Goal: Information Seeking & Learning: Check status

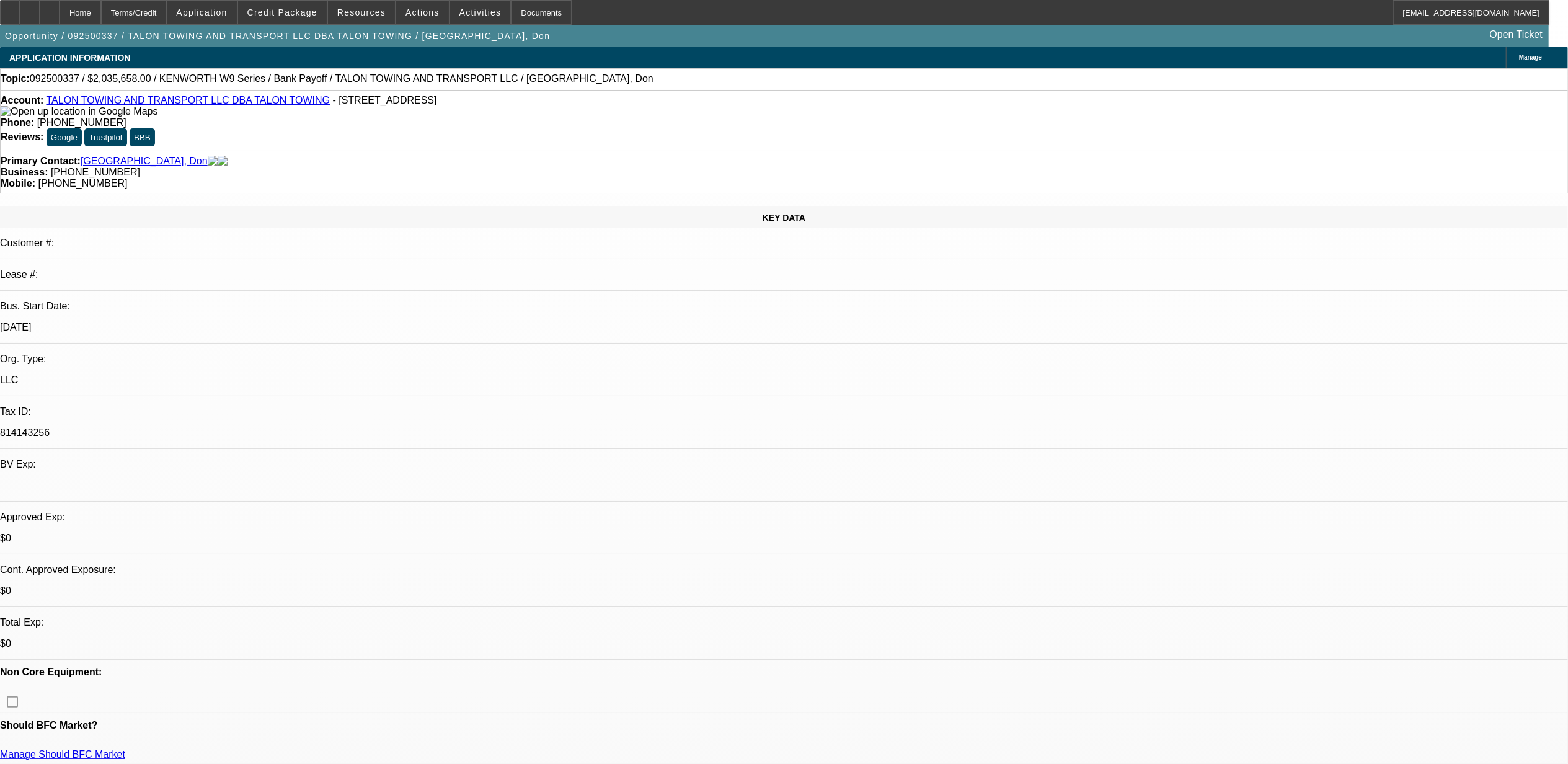
select select "0"
select select "2"
select select "0"
select select "6"
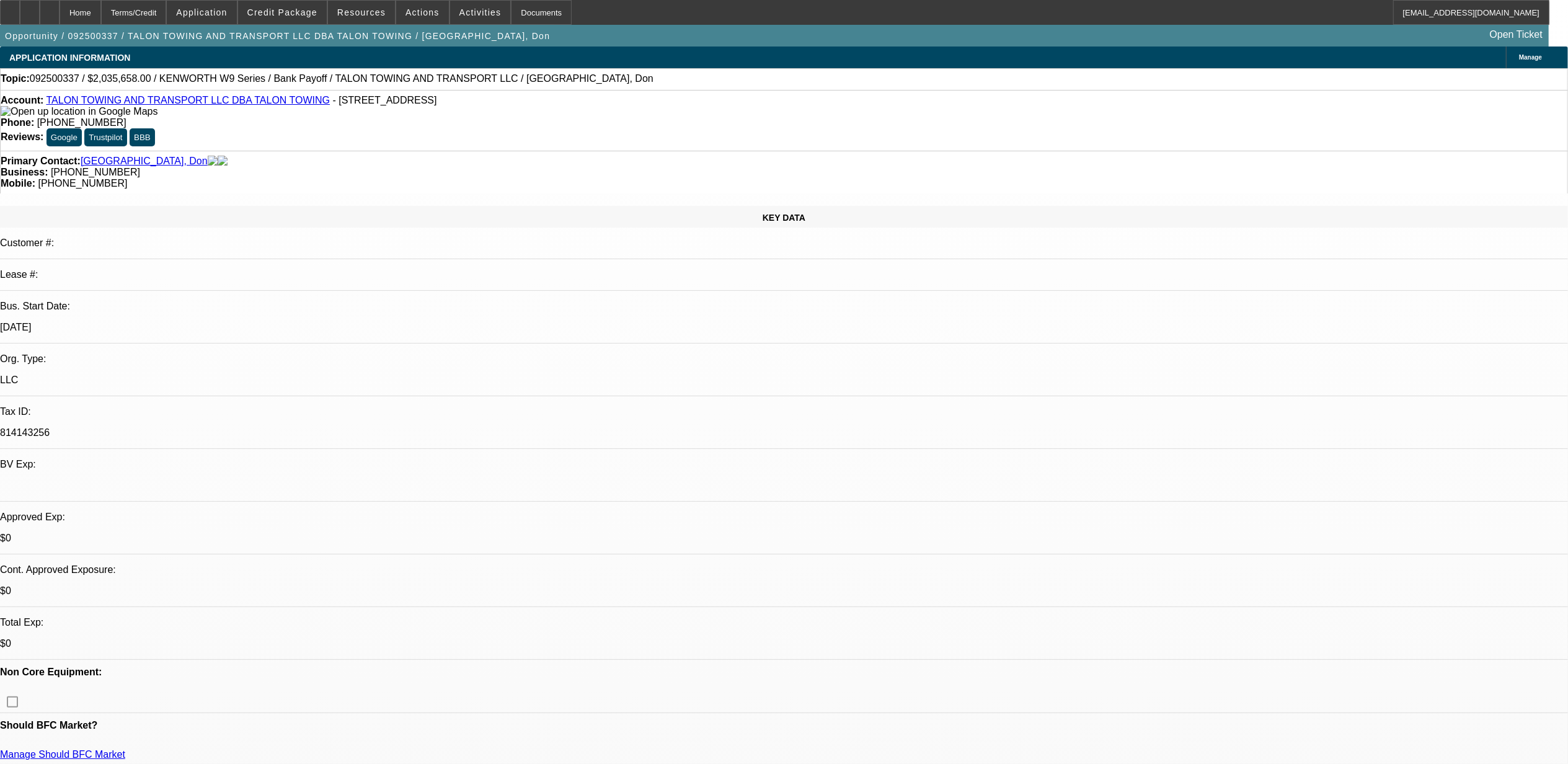
select select "0"
select select "2"
select select "0"
select select "6"
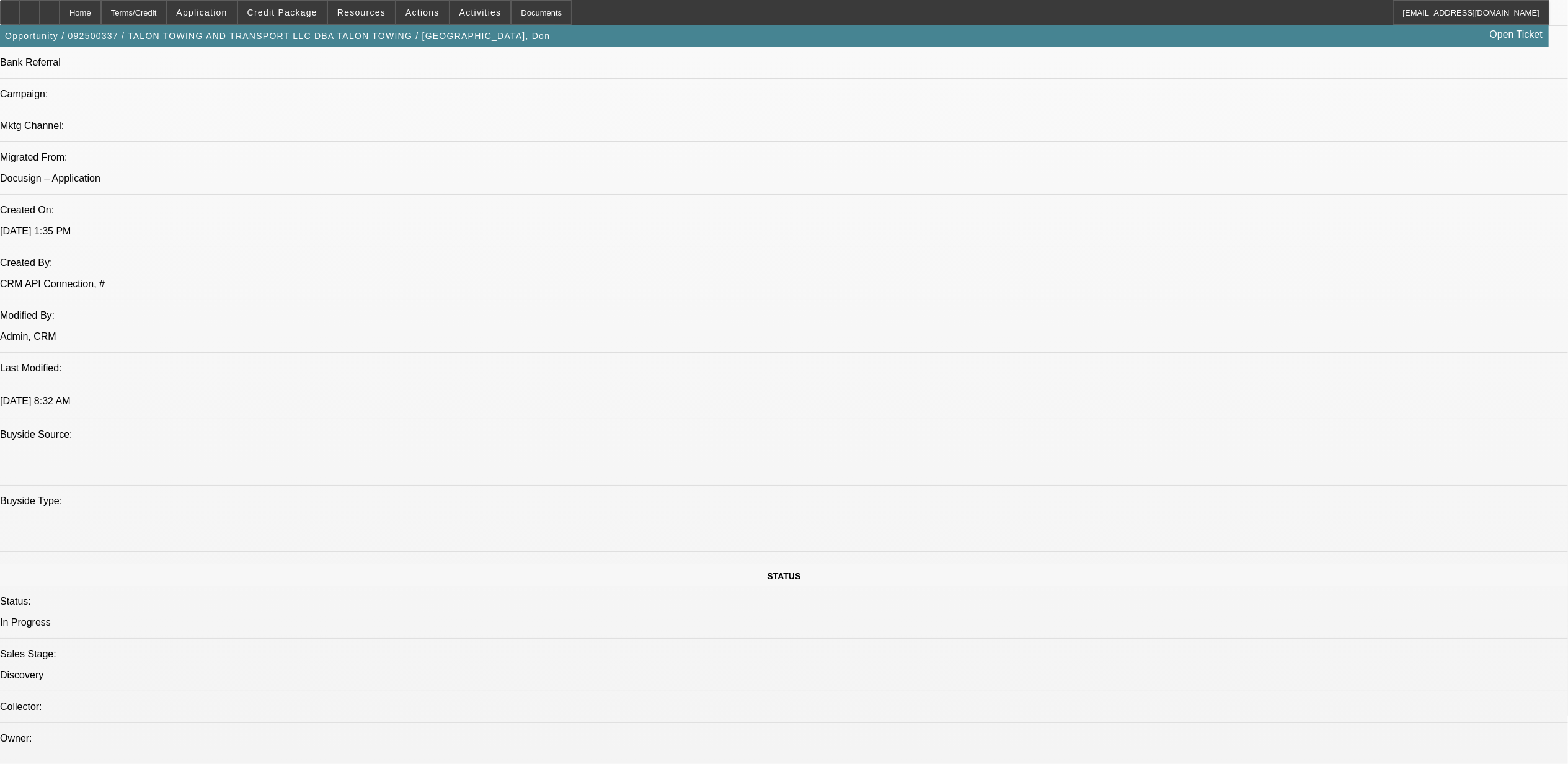
scroll to position [909, 0]
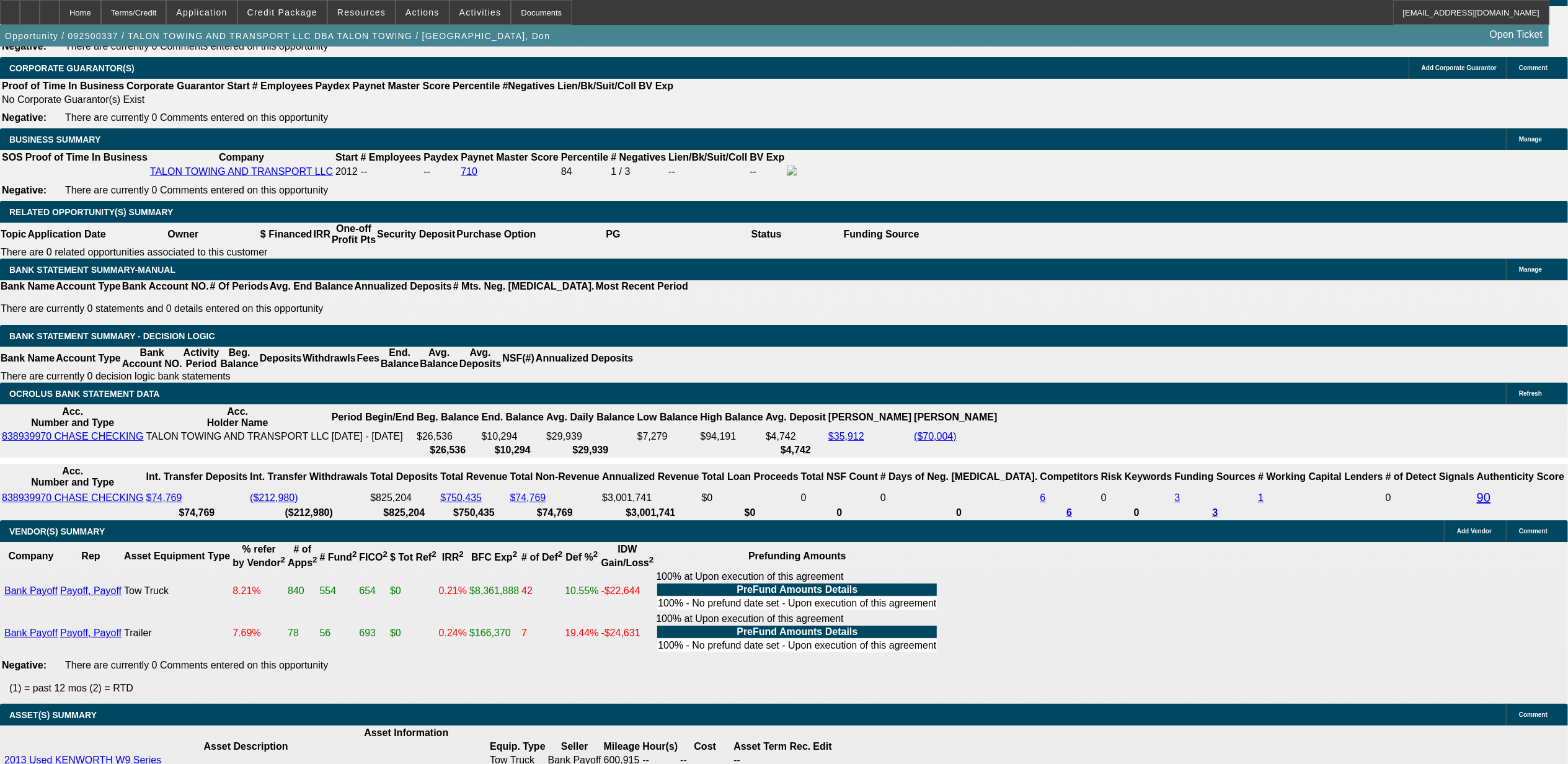
scroll to position [1985, 0]
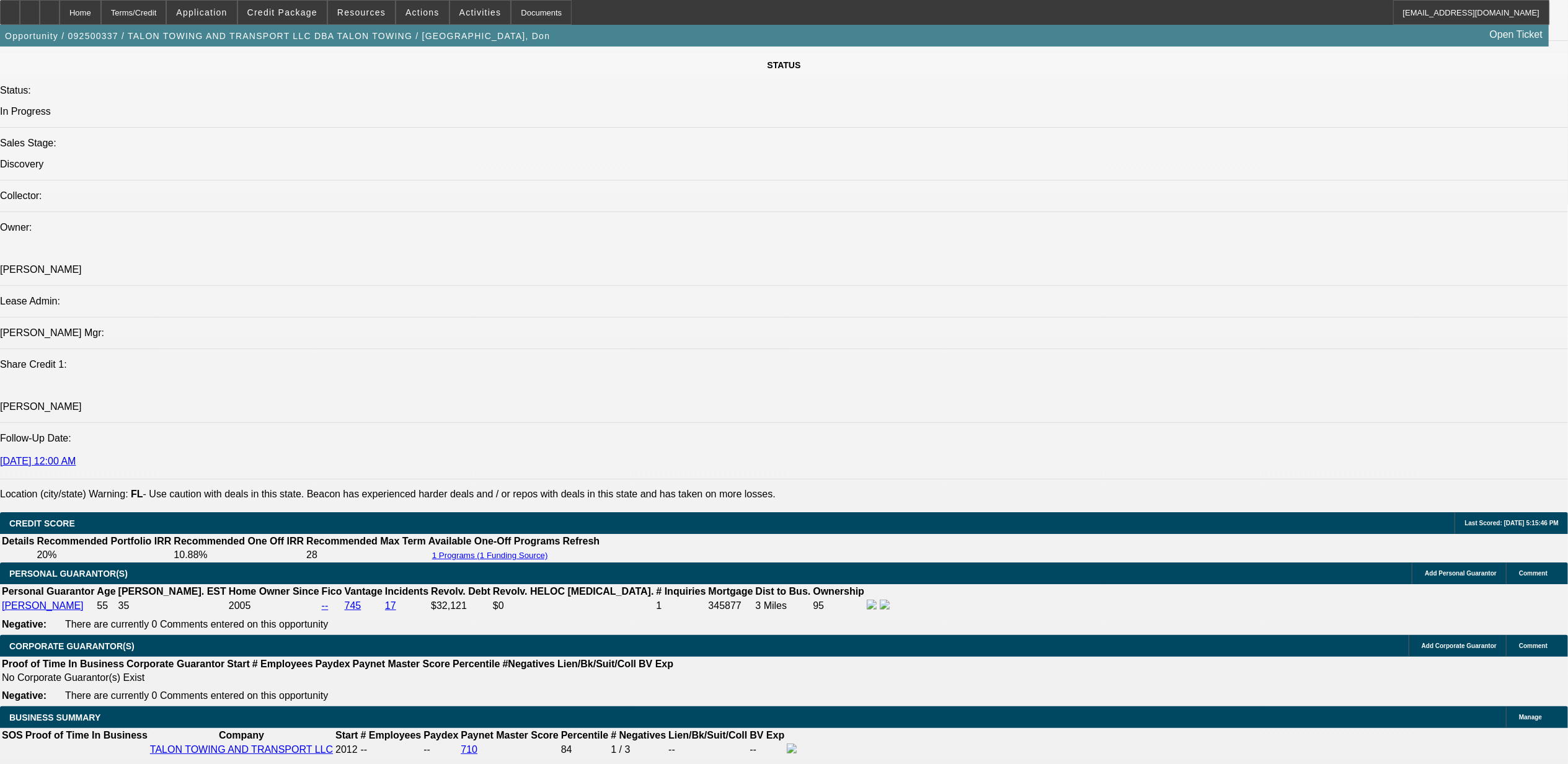
scroll to position [1323, 0]
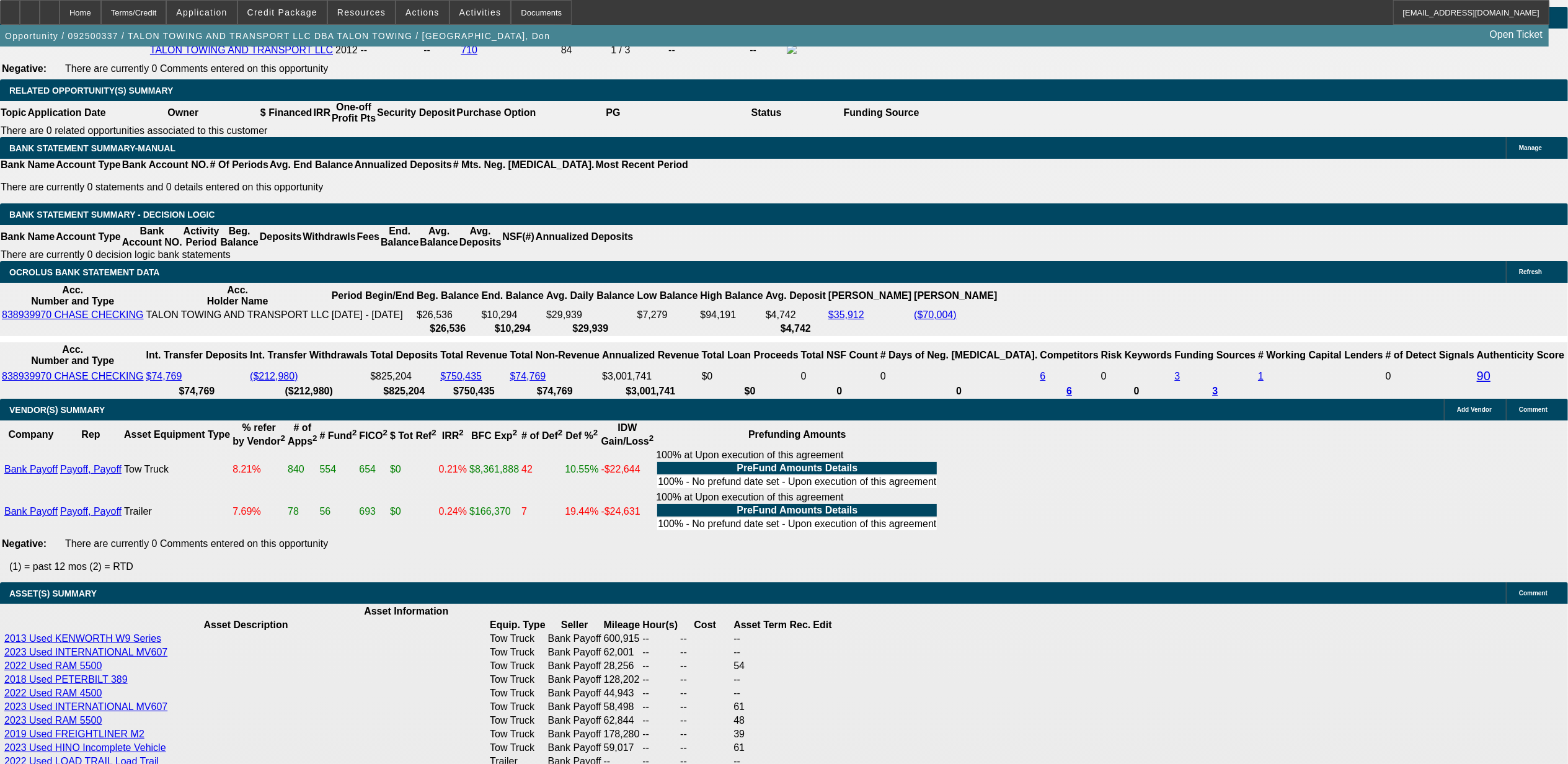
scroll to position [1985, 0]
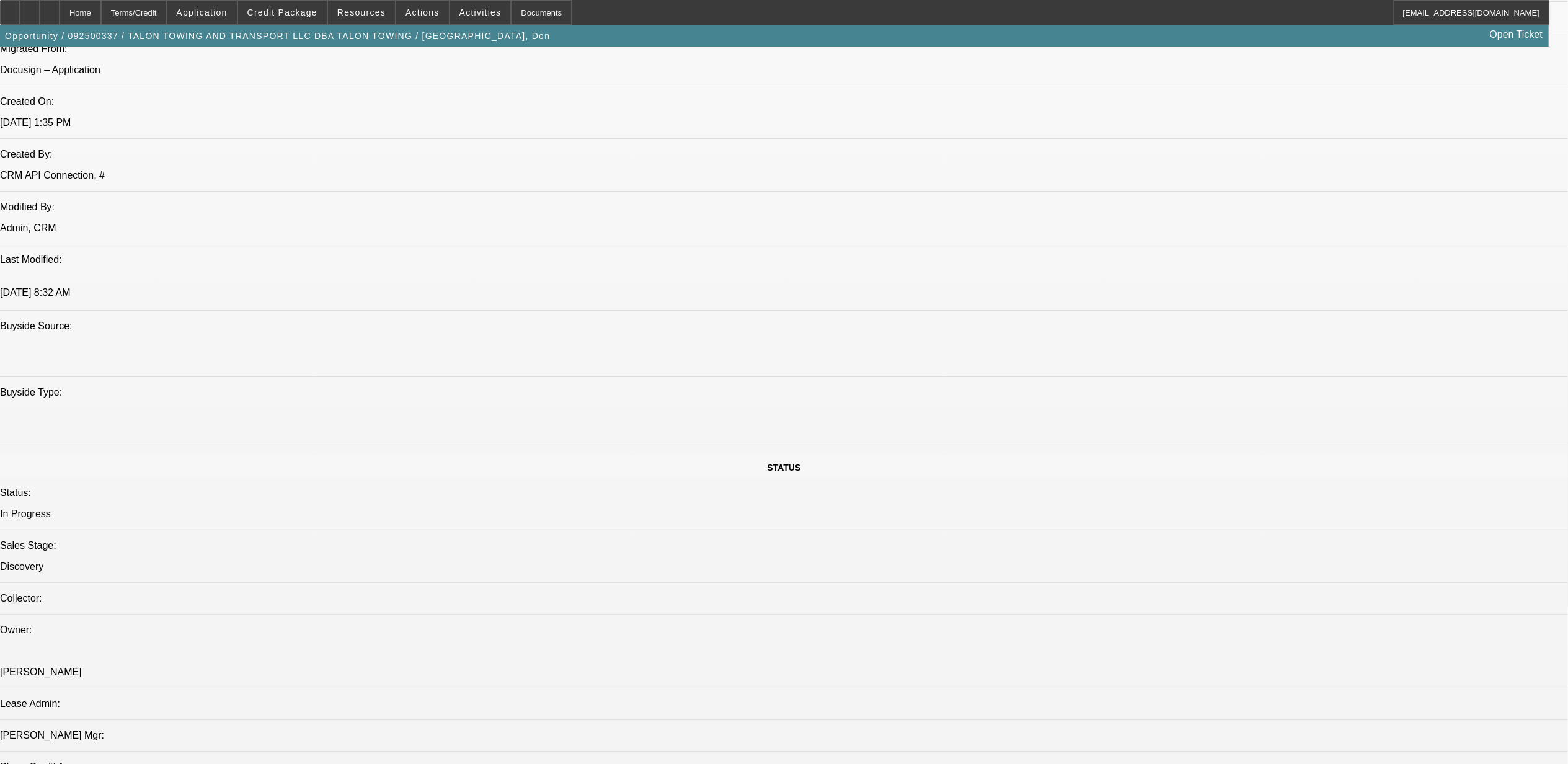
scroll to position [1157, 0]
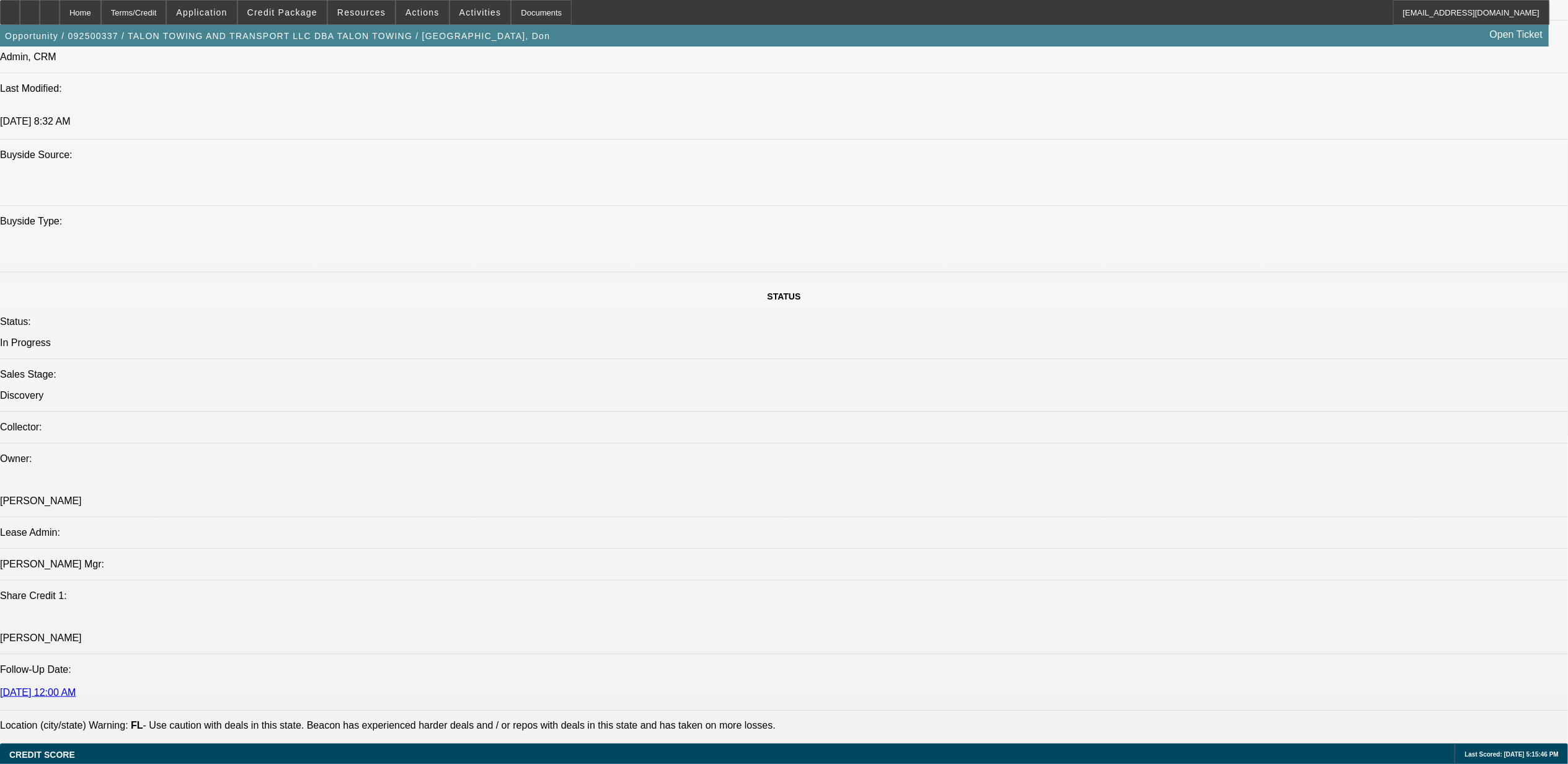
scroll to position [1240, 0]
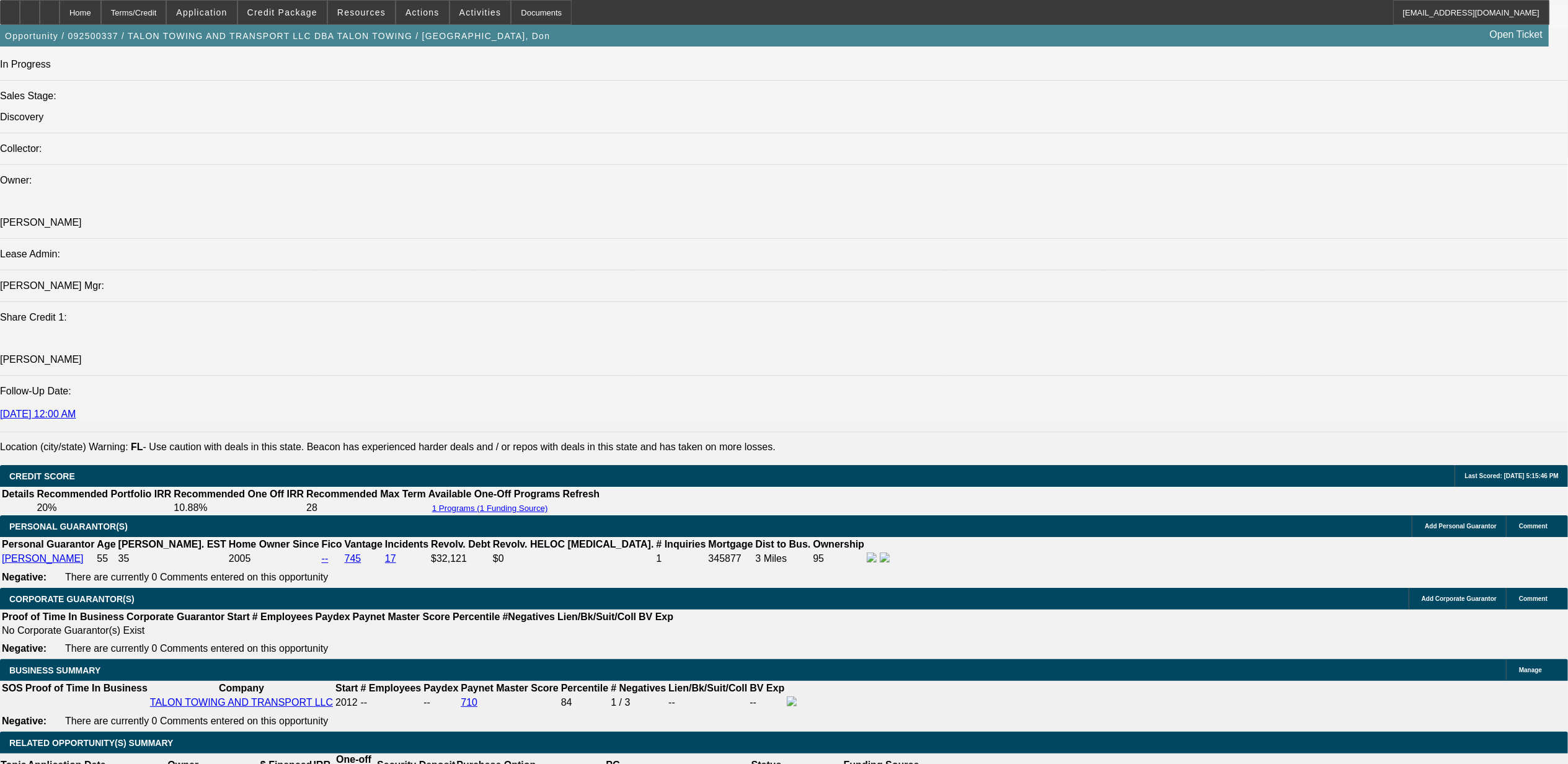
scroll to position [1323, 0]
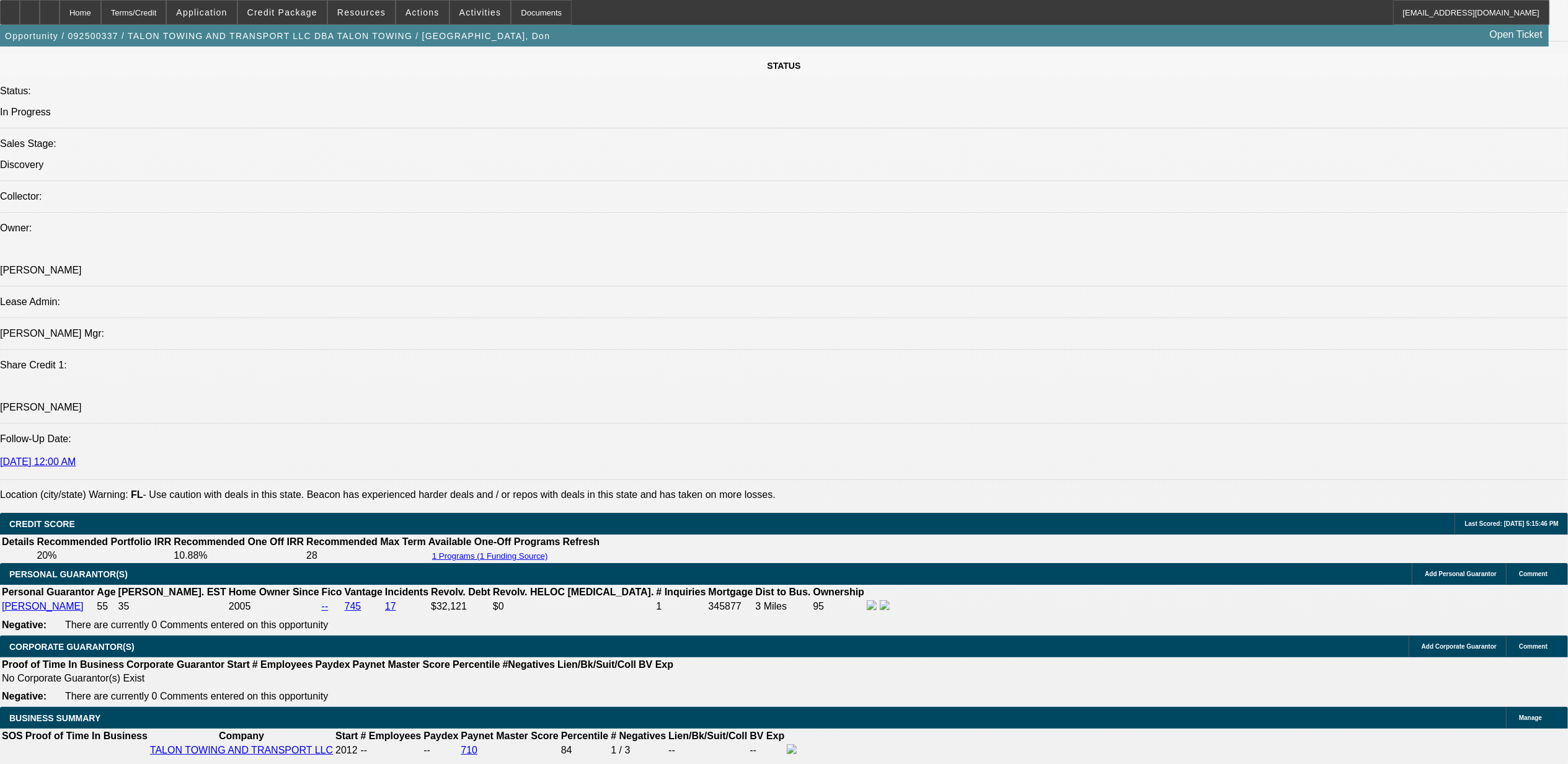
drag, startPoint x: 893, startPoint y: 506, endPoint x: 843, endPoint y: 506, distance: 50.0
drag, startPoint x: 843, startPoint y: 506, endPoint x: 952, endPoint y: 539, distance: 113.9
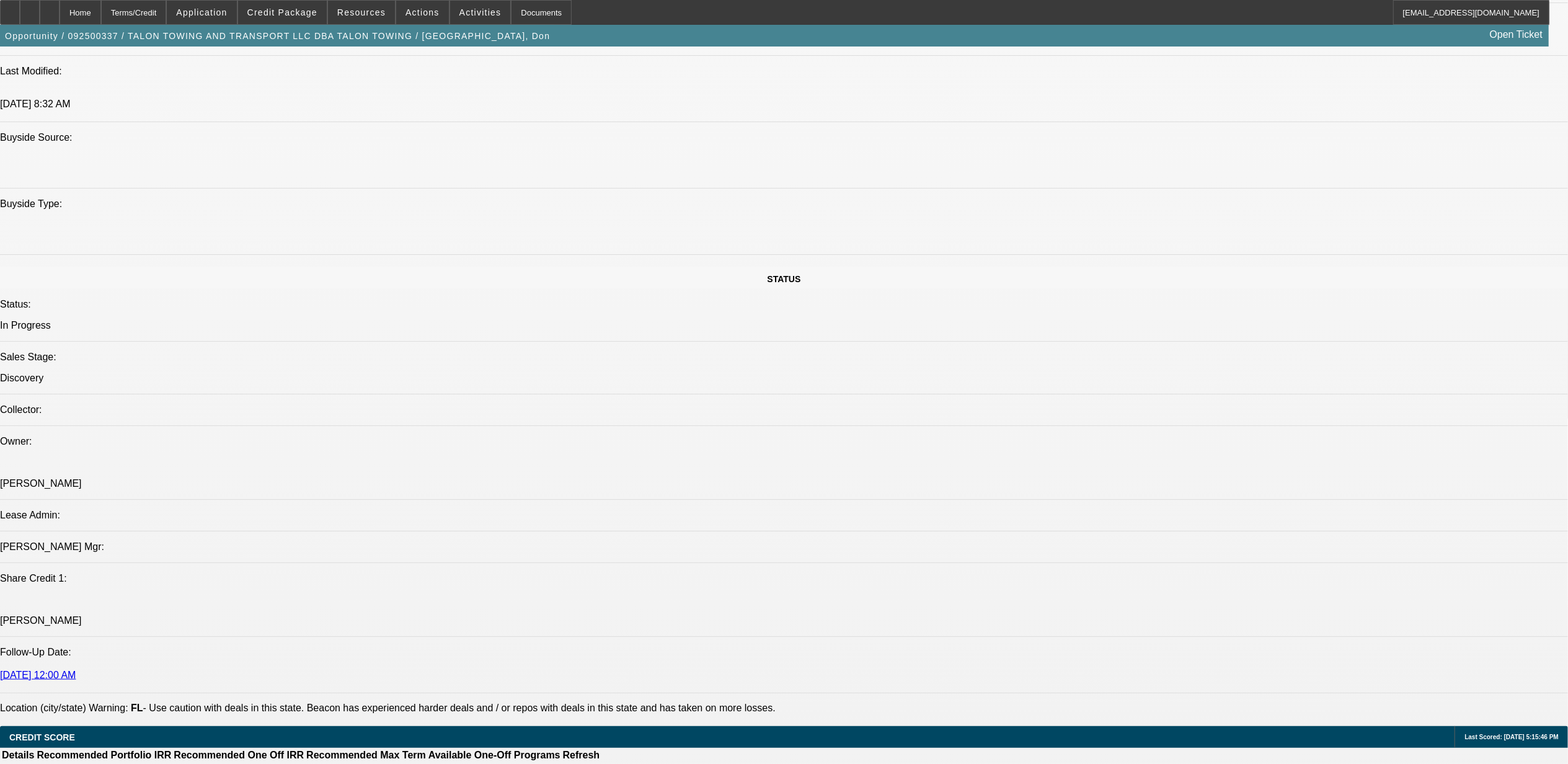
scroll to position [1157, 0]
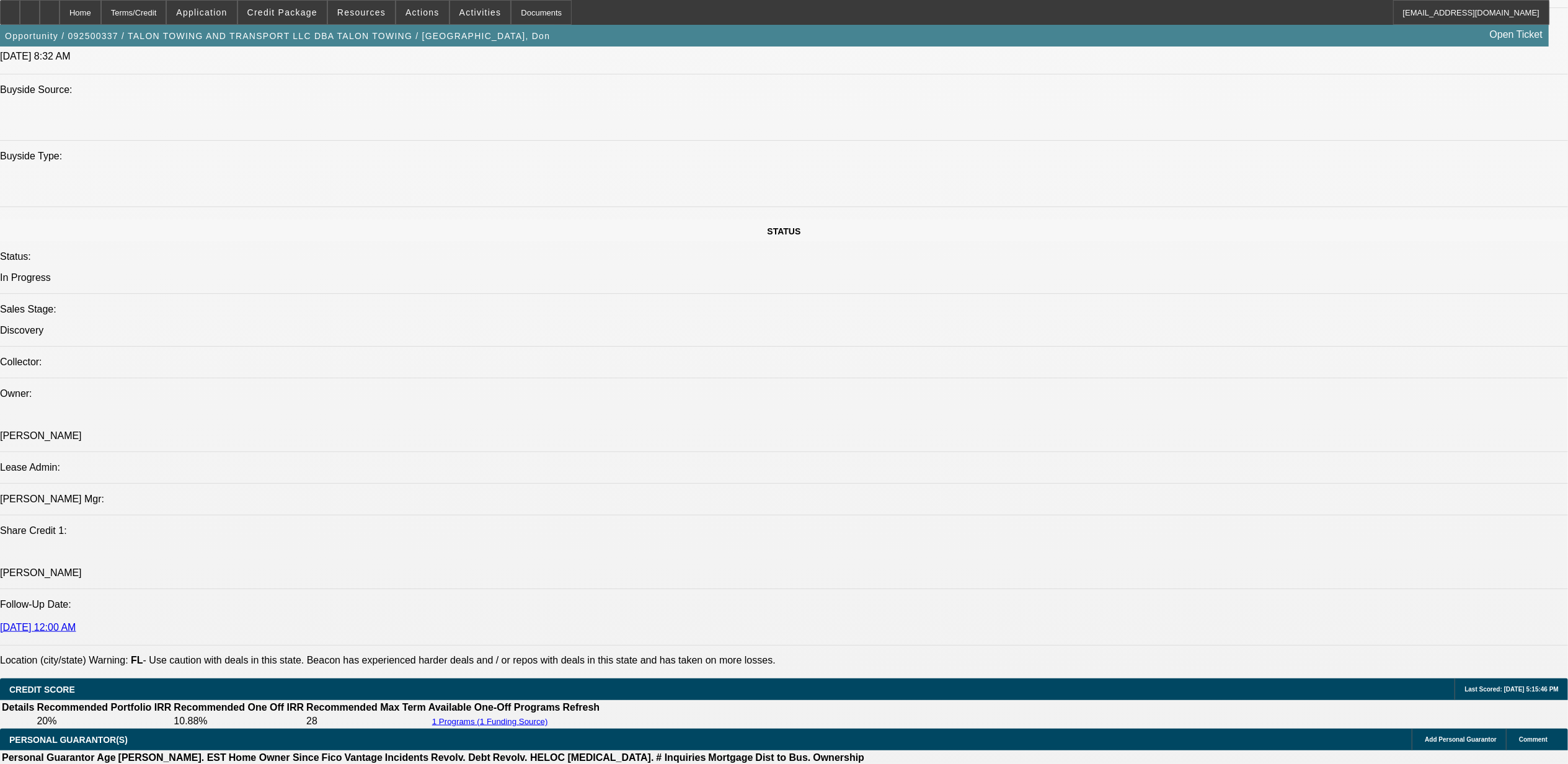
drag, startPoint x: 855, startPoint y: 669, endPoint x: 892, endPoint y: 670, distance: 37.0
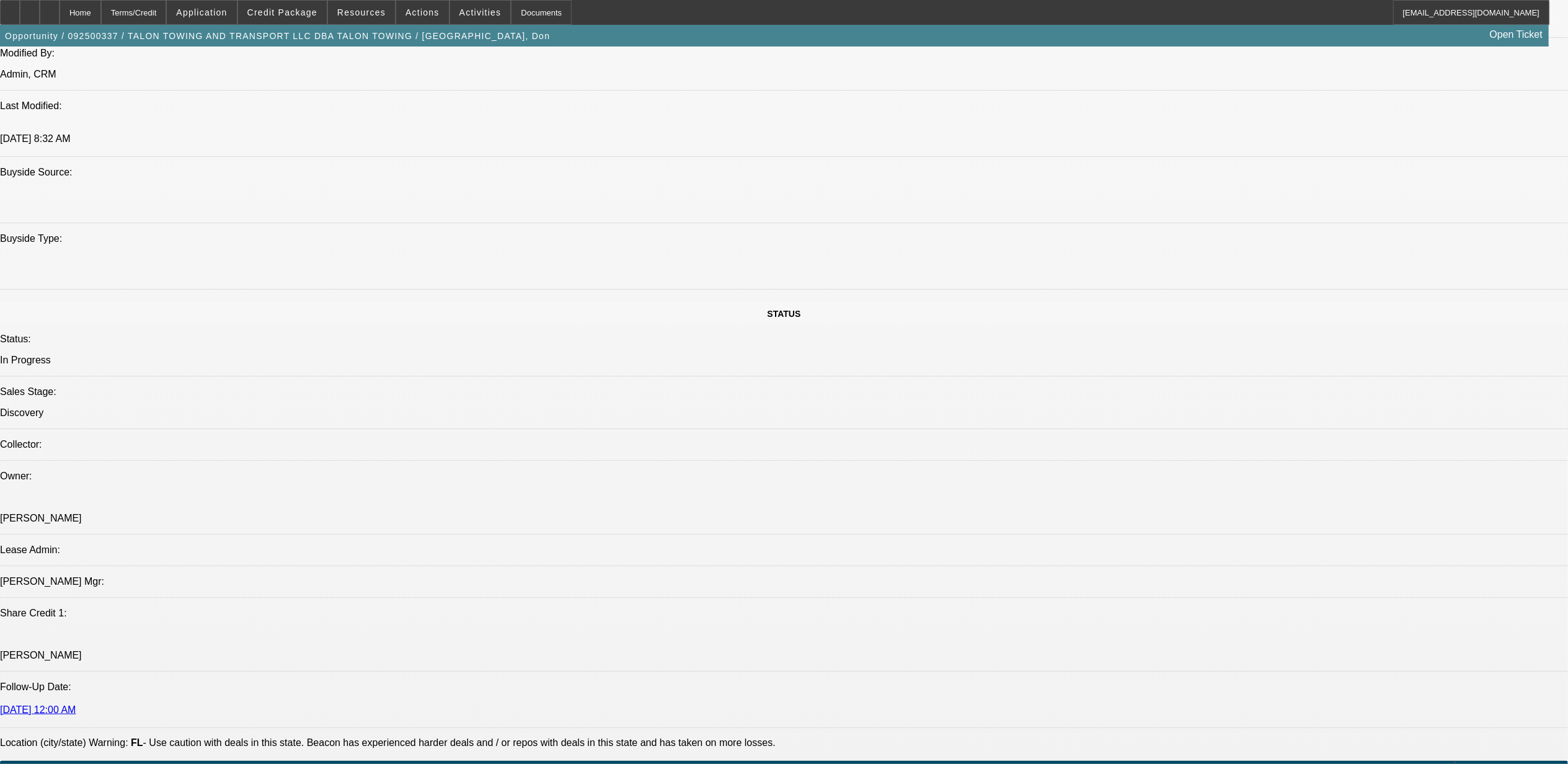
drag, startPoint x: 1138, startPoint y: 236, endPoint x: 1146, endPoint y: 269, distance: 34.0
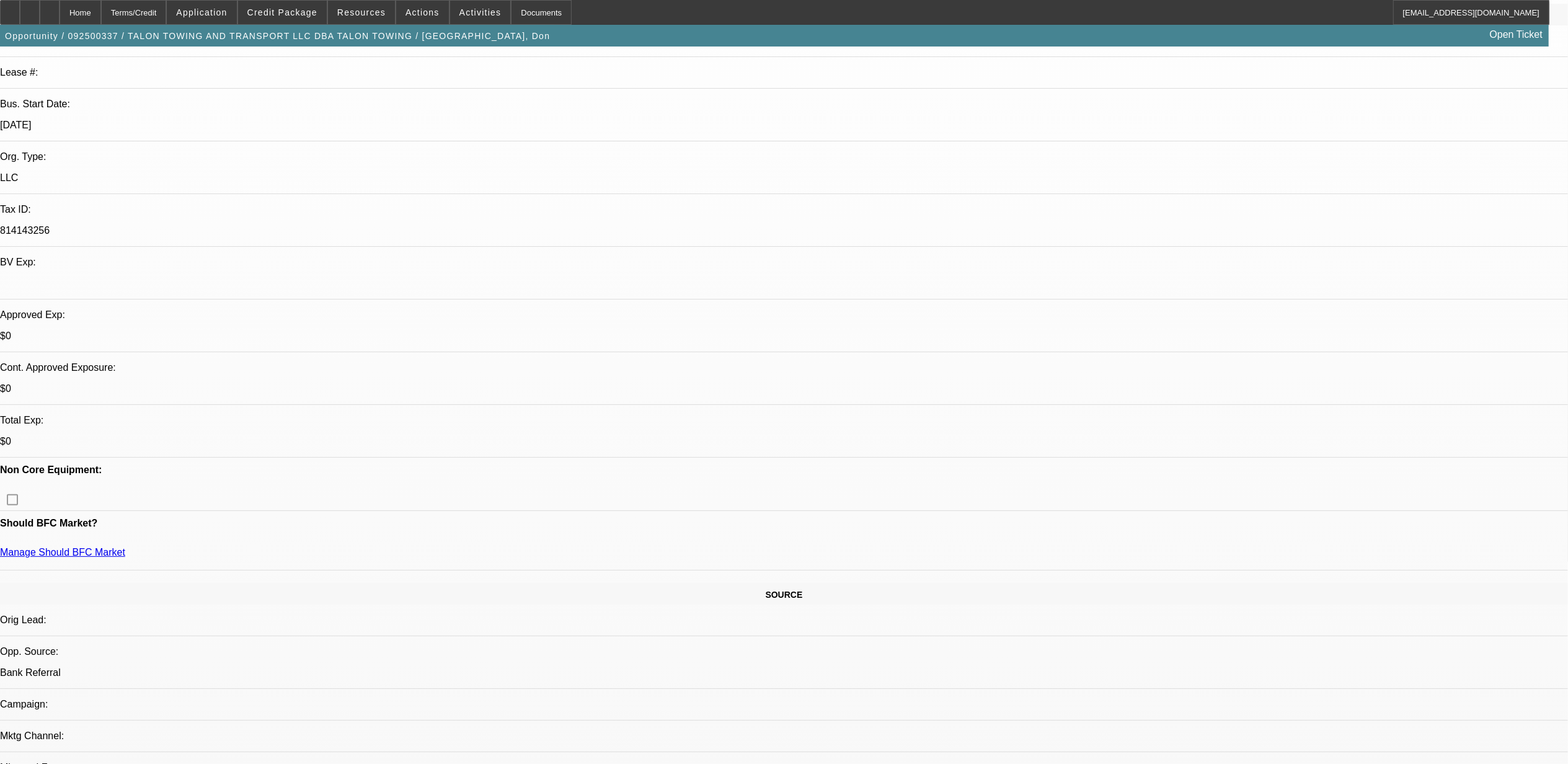
scroll to position [0, 0]
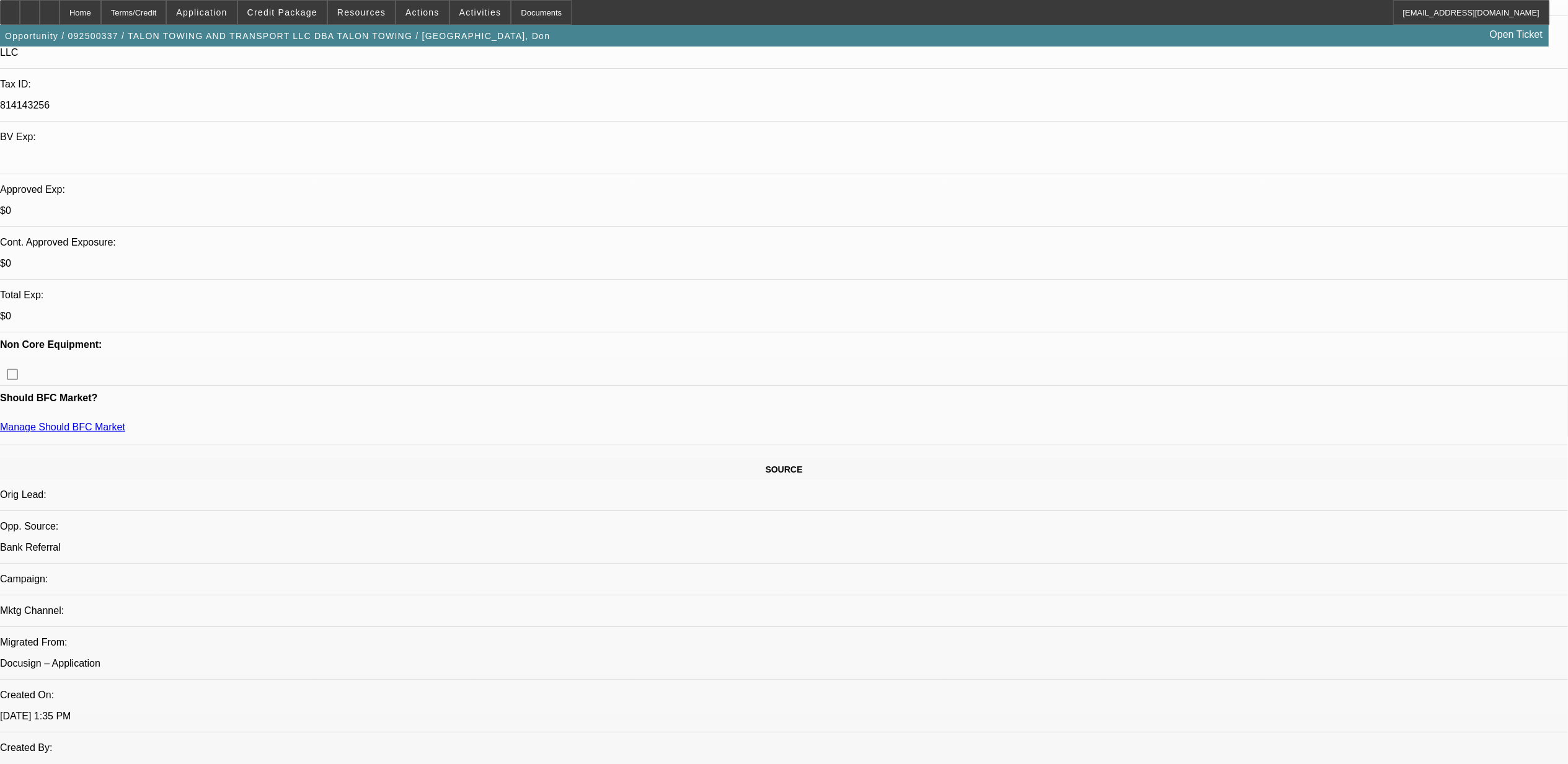
scroll to position [331, 0]
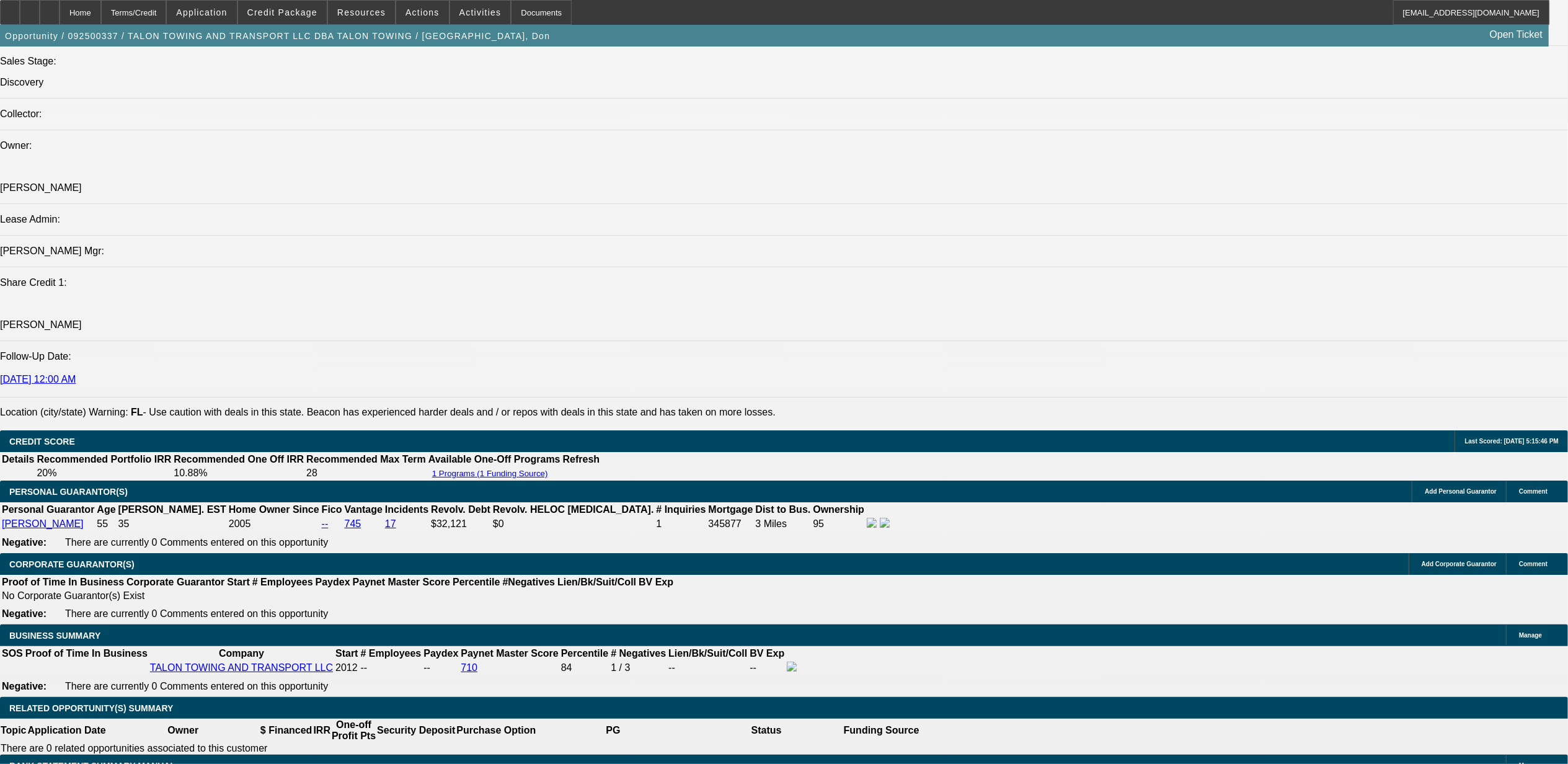
scroll to position [1323, 0]
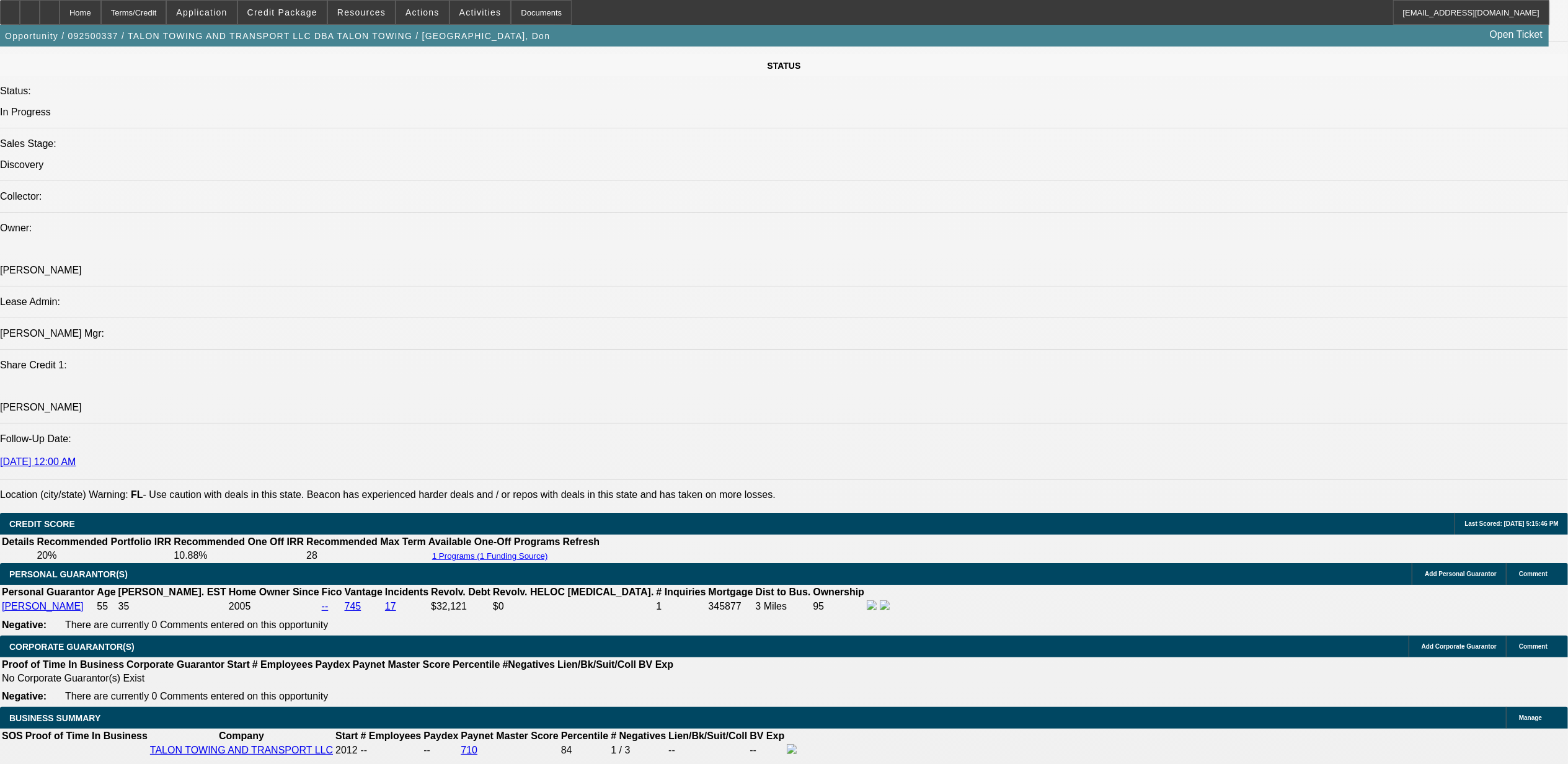
drag, startPoint x: 743, startPoint y: 149, endPoint x: 784, endPoint y: 375, distance: 229.7
drag, startPoint x: 843, startPoint y: 170, endPoint x: 851, endPoint y: 170, distance: 8.0
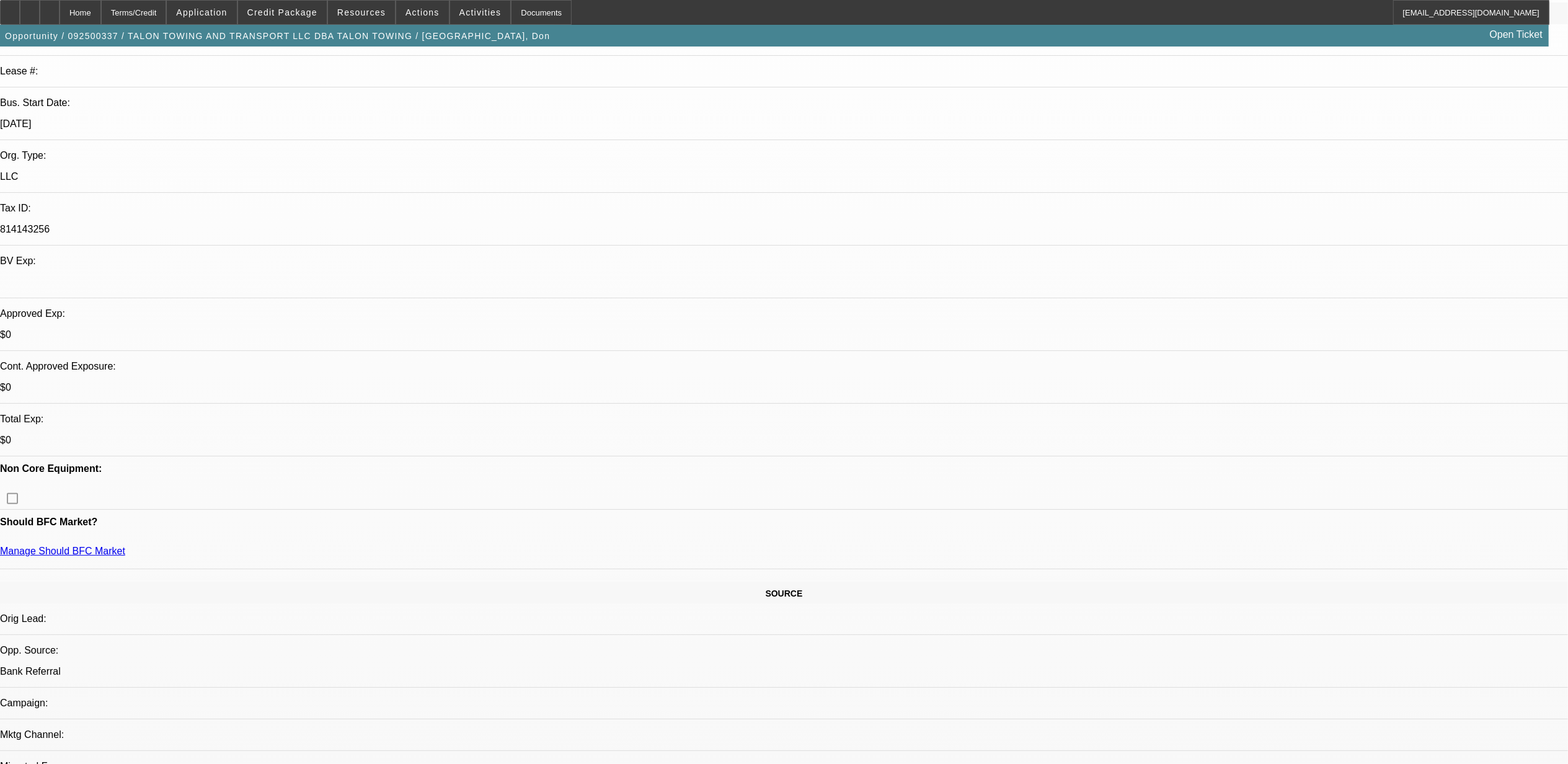
scroll to position [0, 0]
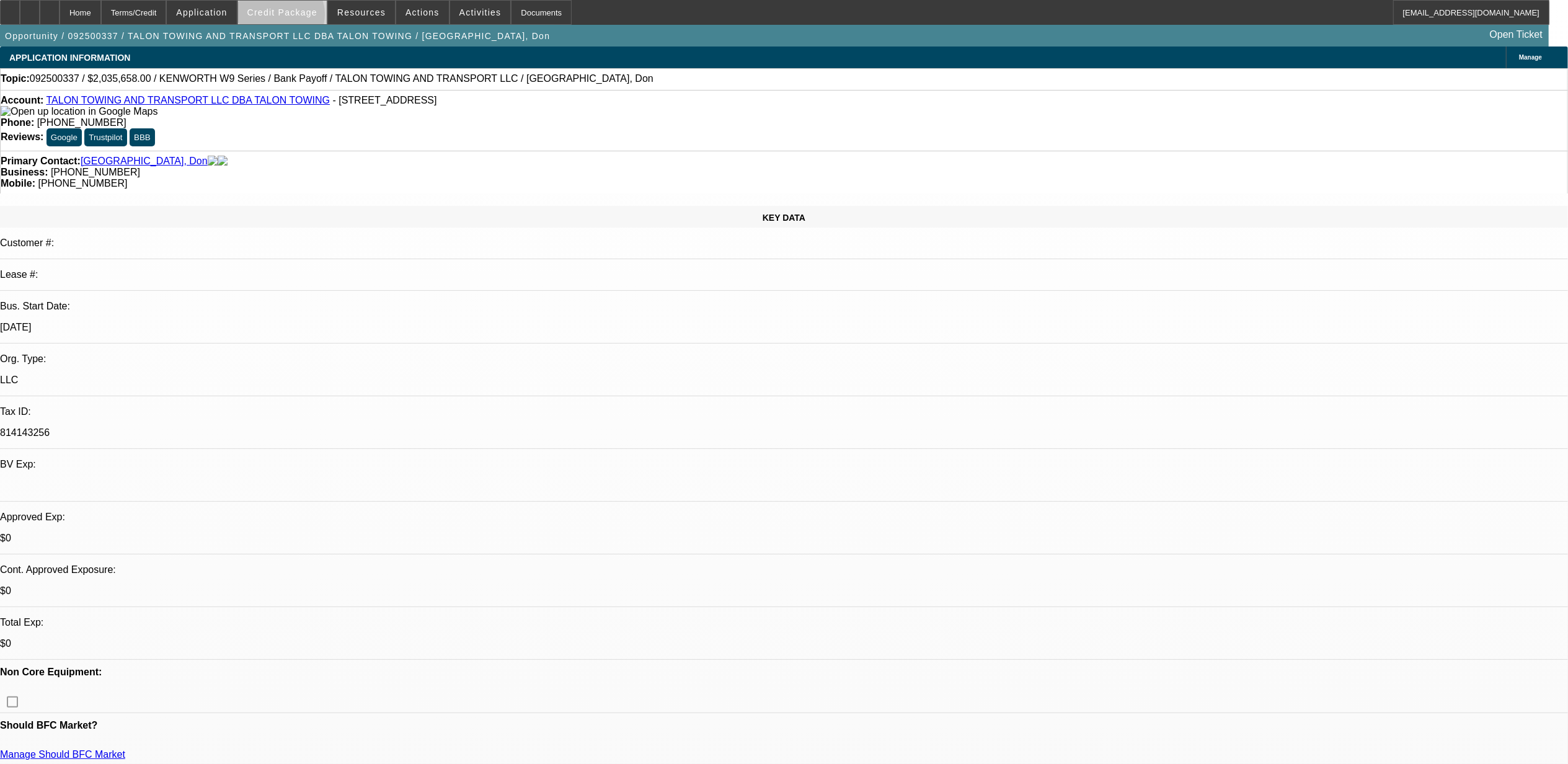
click at [302, 18] on span at bounding box center [282, 12] width 89 height 30
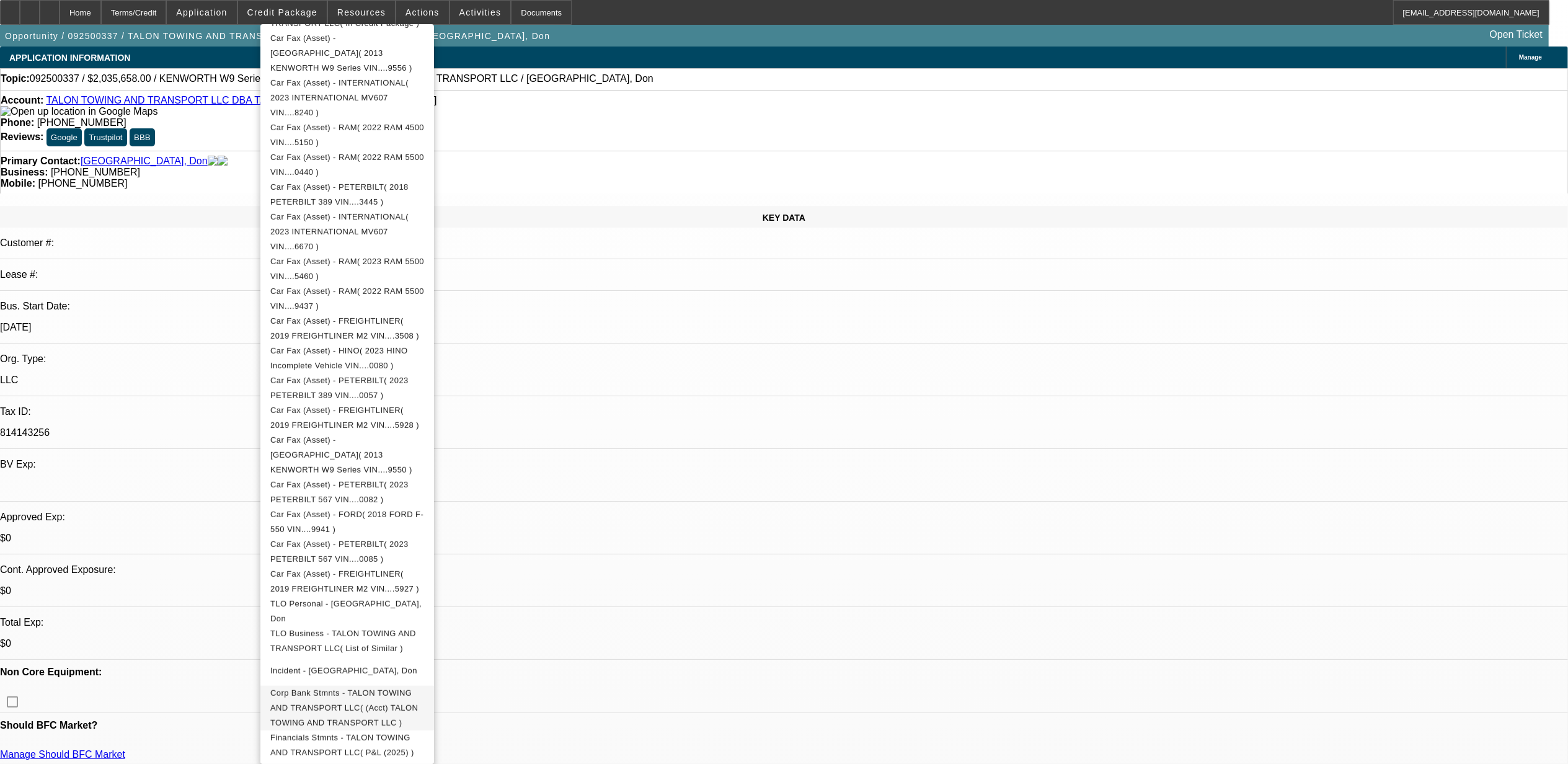
scroll to position [248, 0]
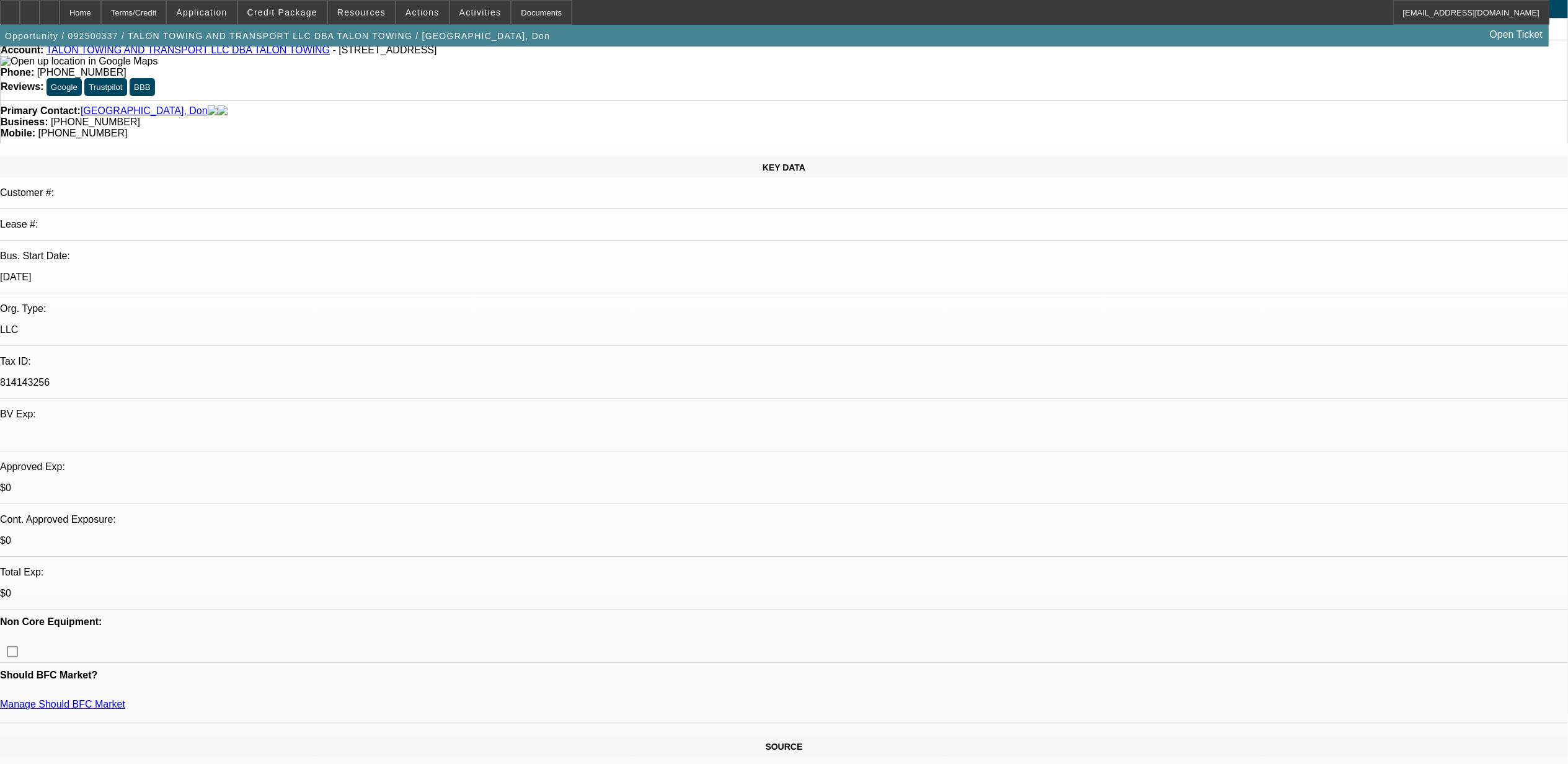
scroll to position [0, 0]
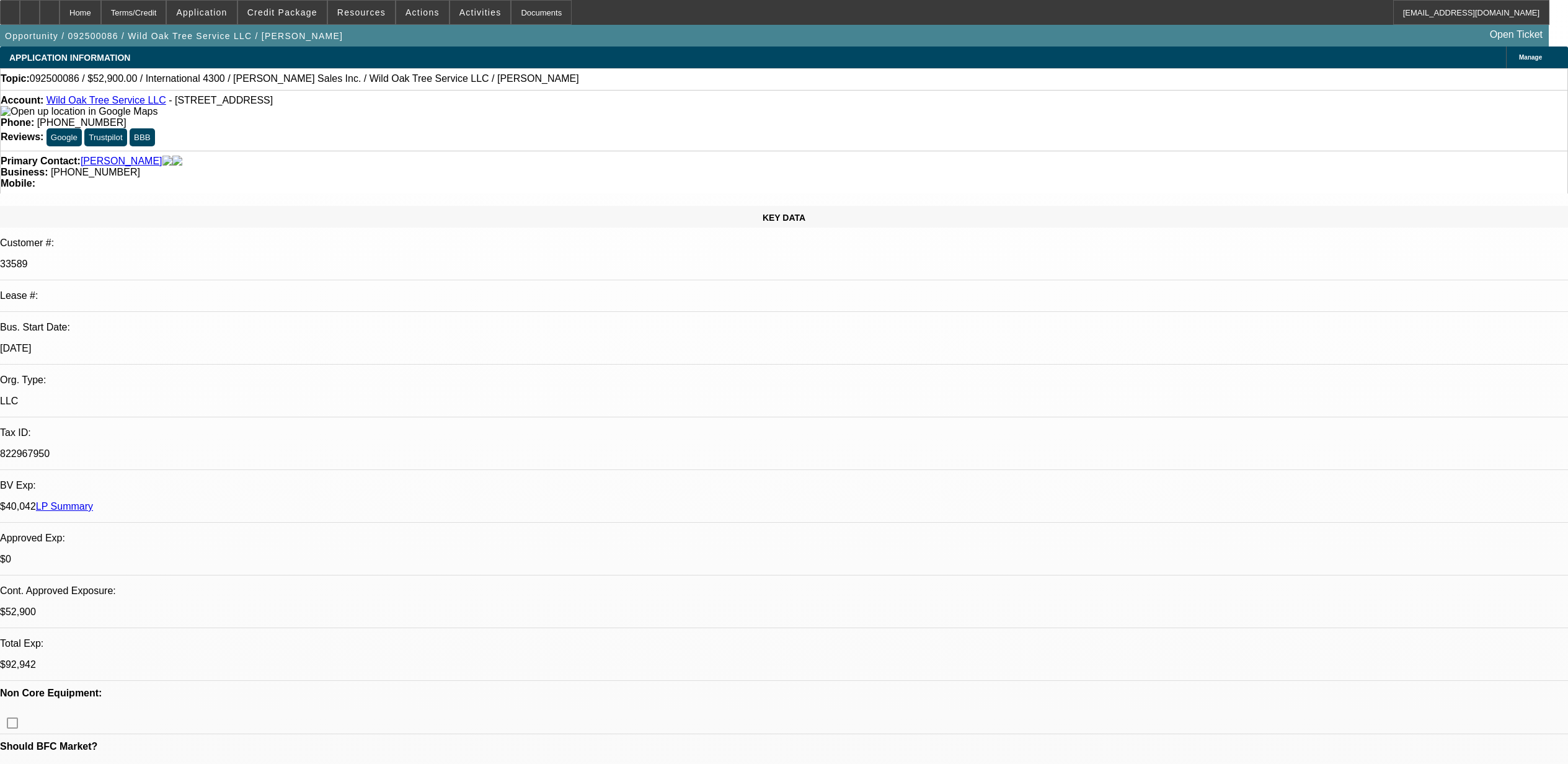
select select "0"
select select "2"
select select "0"
select select "6"
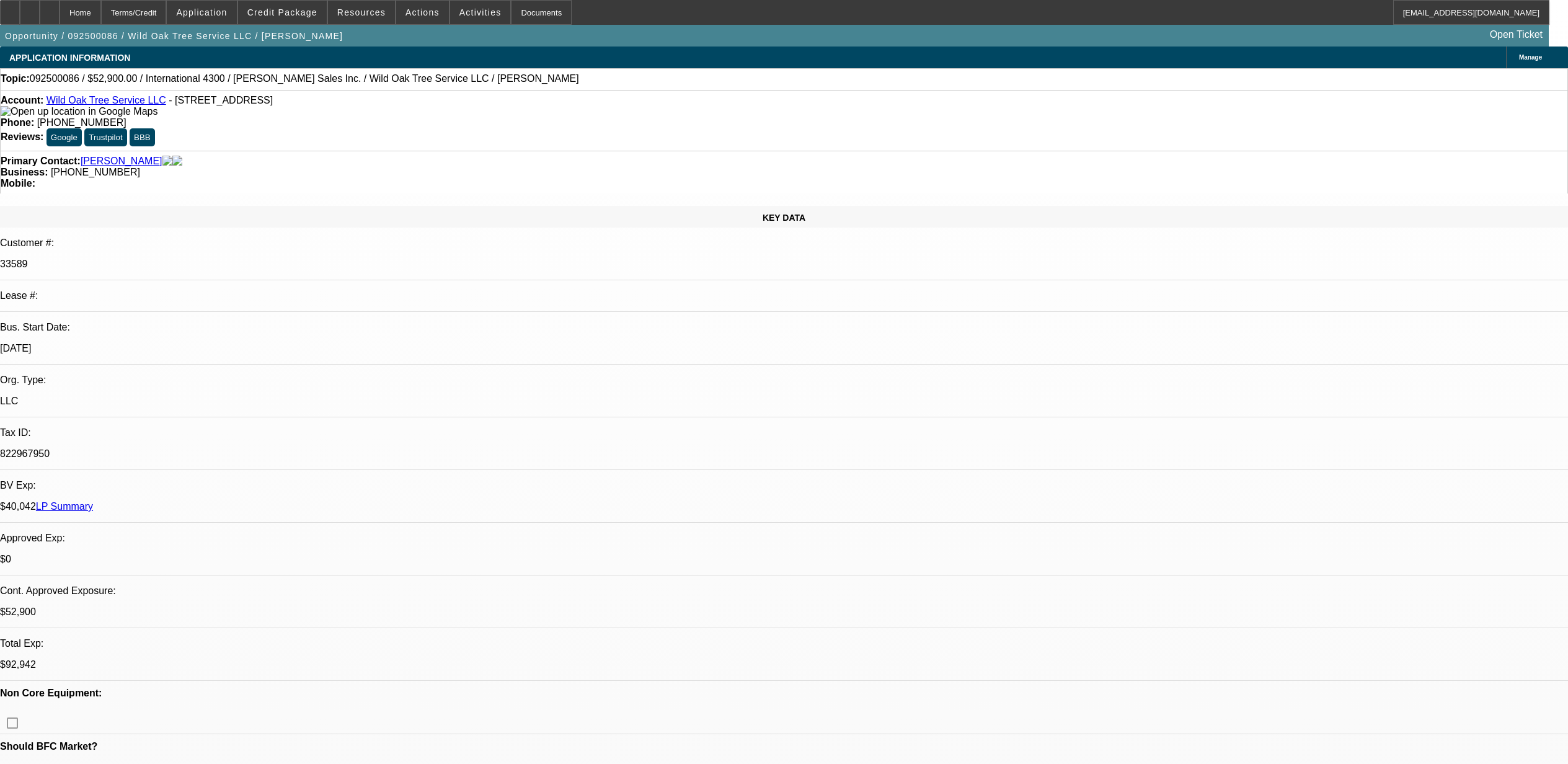
select select "0"
select select "2"
select select "0"
select select "6"
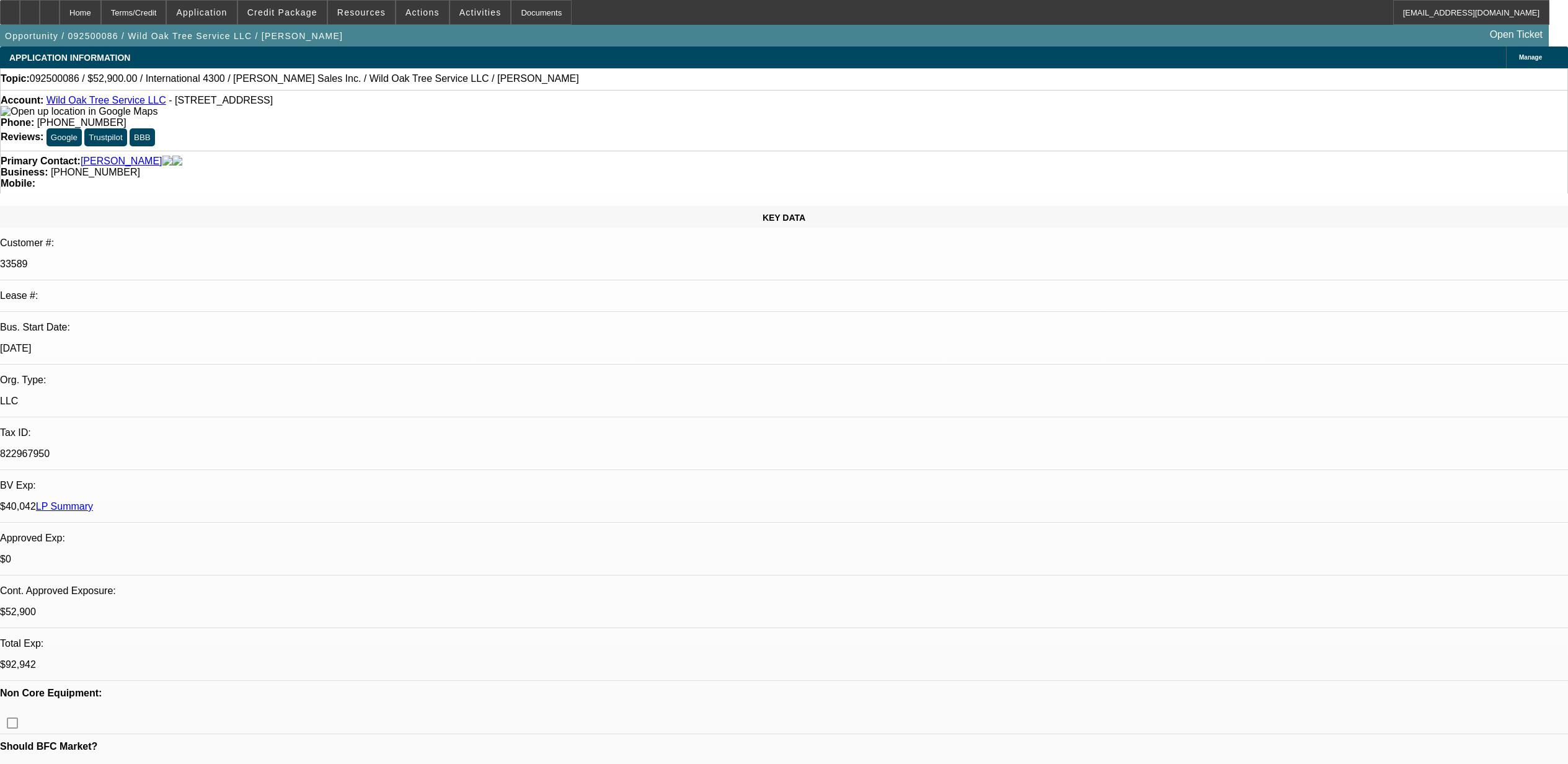
select select "0"
select select "2"
select select "0"
select select "6"
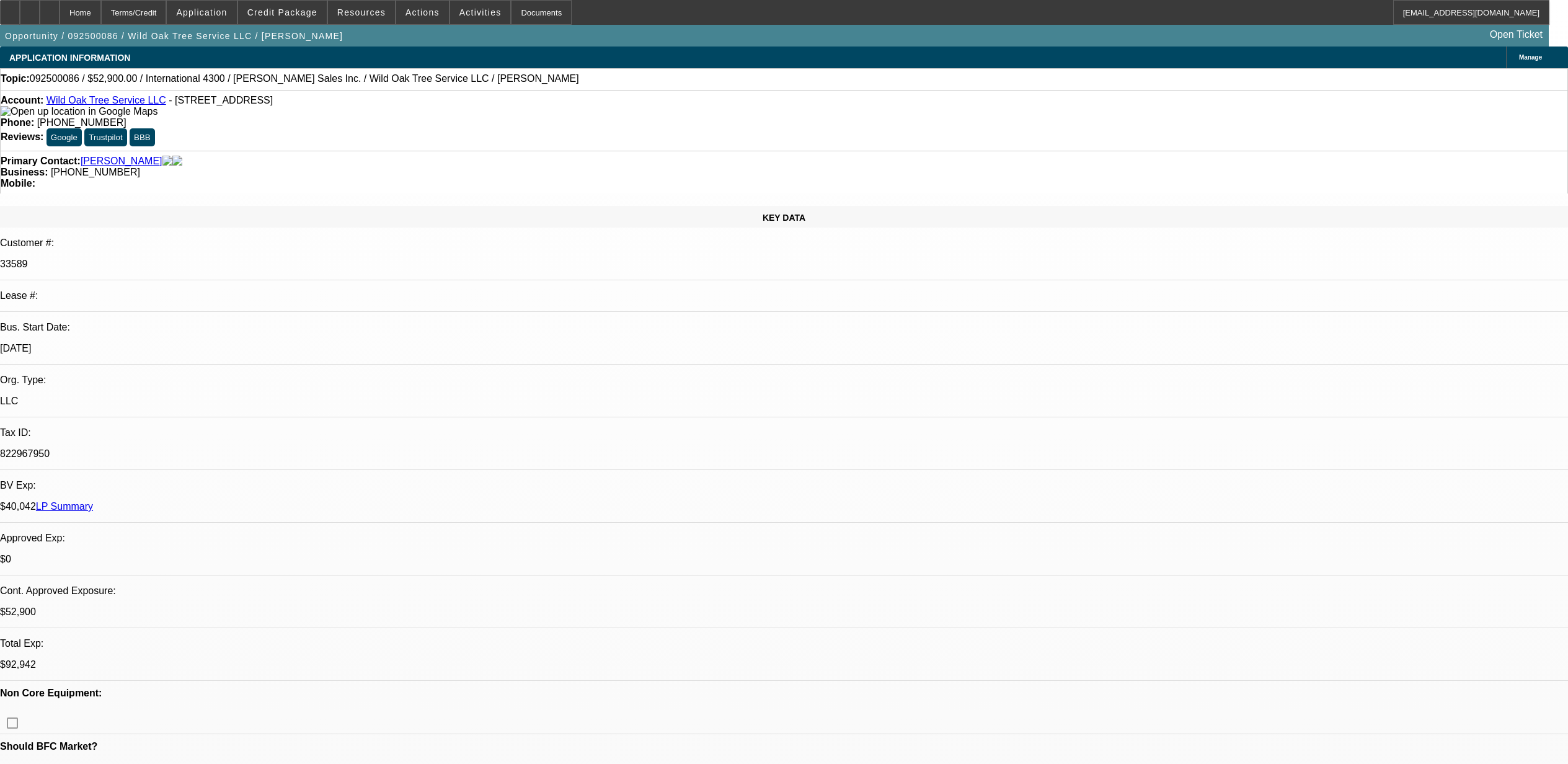
select select "0"
select select "2"
select select "0"
select select "6"
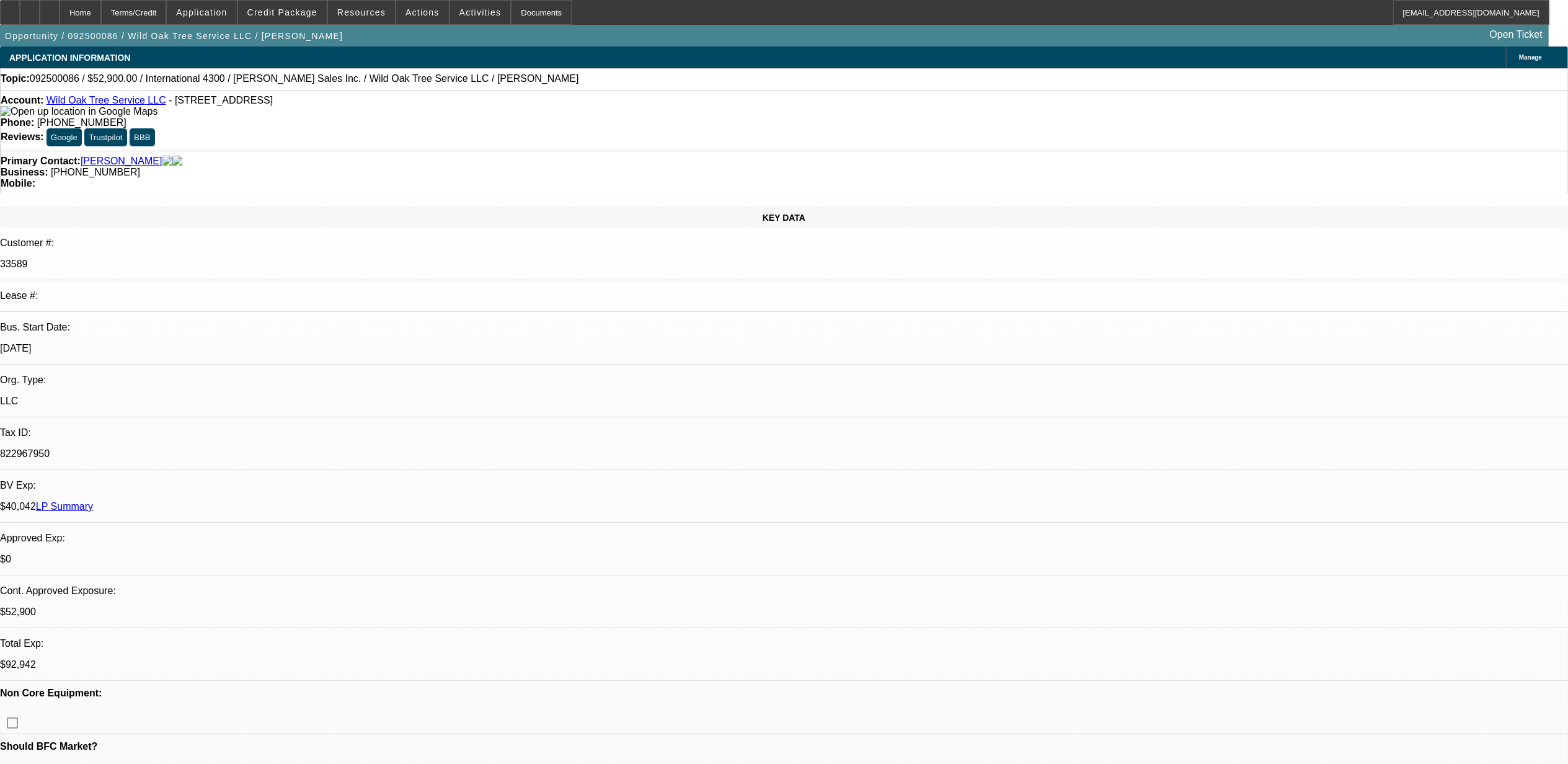
scroll to position [98, 0]
